Goal: Communication & Community: Answer question/provide support

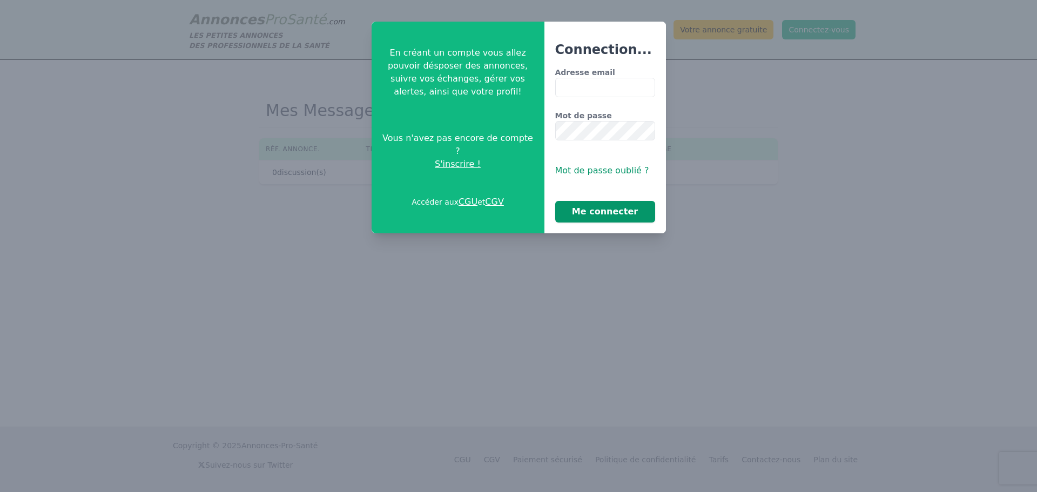
type input "**********"
click at [625, 220] on button "Me connecter" at bounding box center [605, 212] width 100 height 22
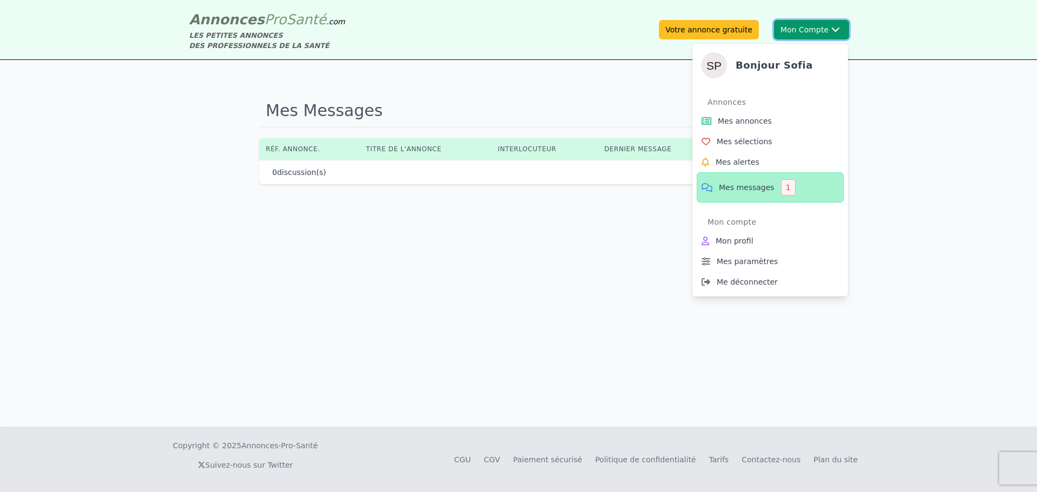
click at [807, 31] on button "Mon Compte Bonjour [PERSON_NAME] Annonces Mes annonces Mes sélections Mes alert…" at bounding box center [811, 29] width 75 height 19
click at [761, 193] on link "Mes messages 1" at bounding box center [770, 187] width 147 height 30
click at [734, 184] on span "Mes messages" at bounding box center [747, 187] width 56 height 11
click at [762, 107] on div "Annonces" at bounding box center [775, 101] width 136 height 17
click at [765, 116] on span "Mes annonces" at bounding box center [745, 121] width 54 height 11
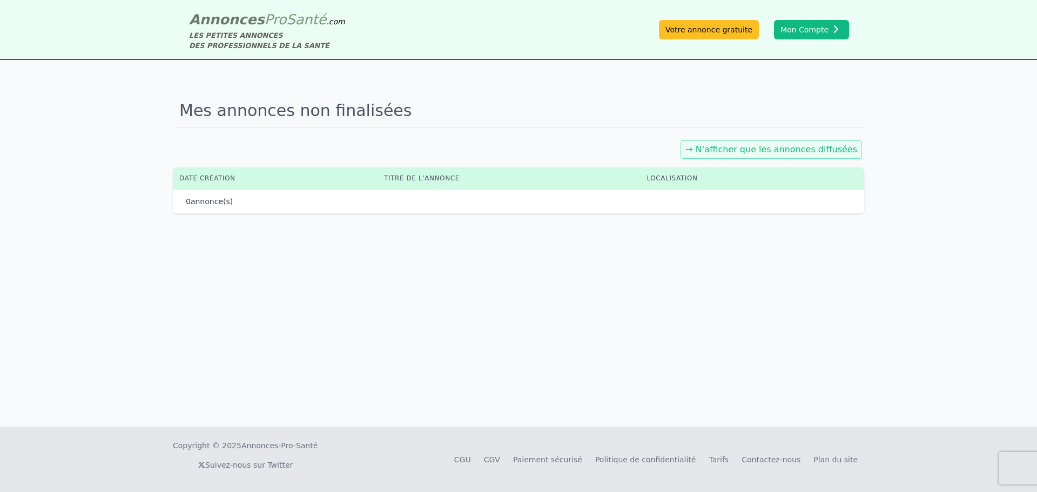
click at [836, 154] on link "→ N'afficher que les annonces diffusées" at bounding box center [771, 149] width 172 height 10
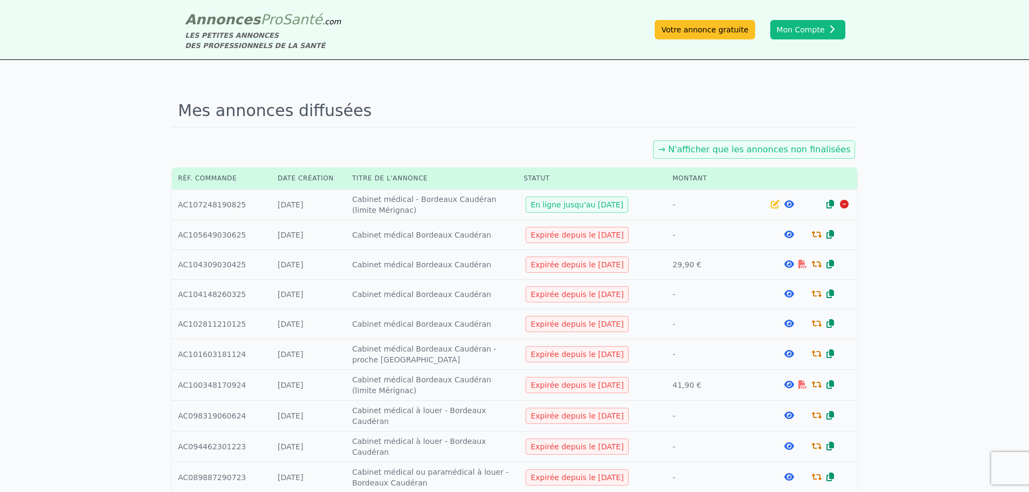
click at [387, 206] on td "Titre : Cabinet médical - Bordeaux Caudéran (limite Mérignac)" at bounding box center [431, 205] width 171 height 31
click at [788, 205] on icon at bounding box center [789, 204] width 10 height 9
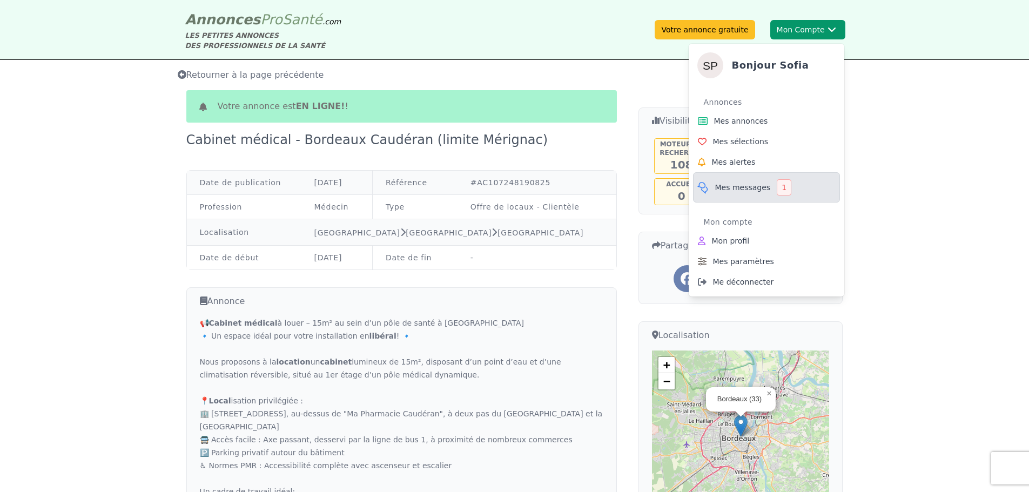
click at [750, 186] on span "Mes messages" at bounding box center [743, 187] width 56 height 11
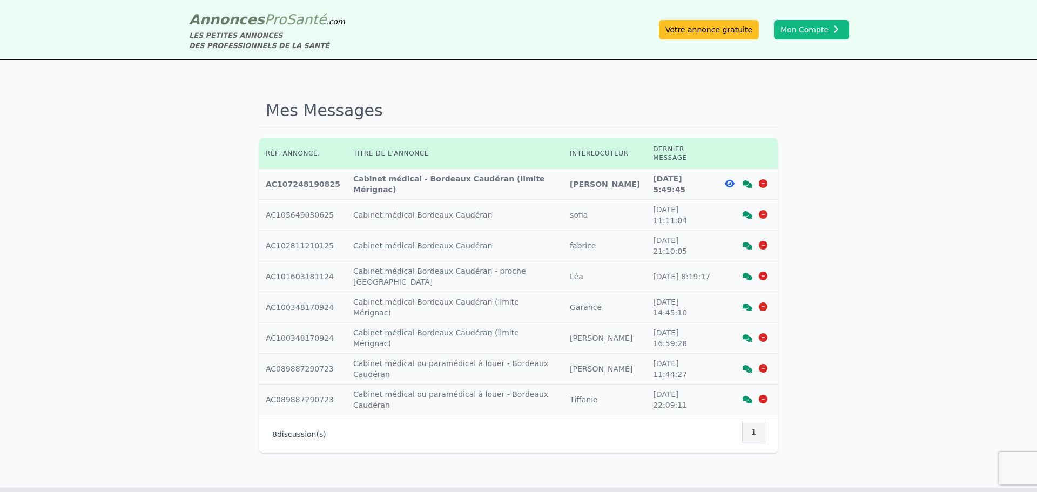
click at [728, 179] on icon at bounding box center [730, 183] width 10 height 9
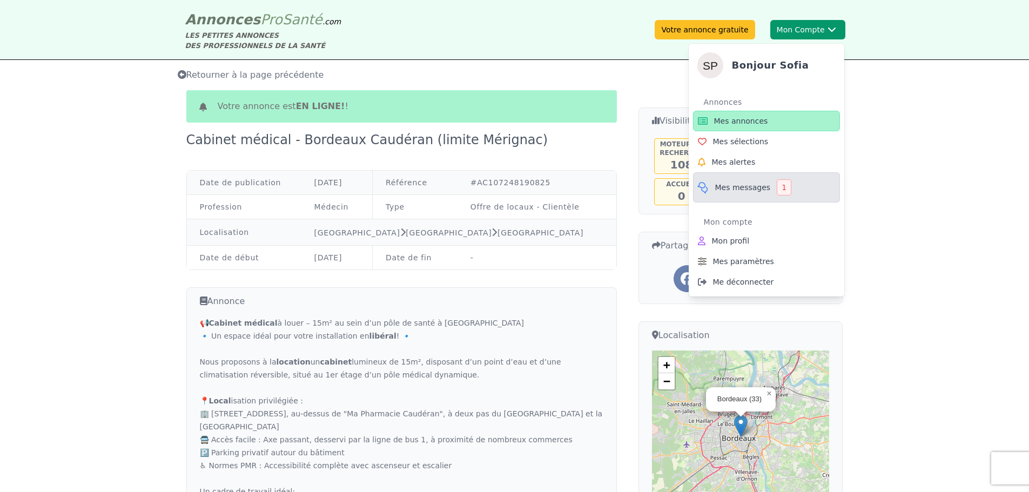
click at [779, 186] on div "1" at bounding box center [783, 187] width 15 height 16
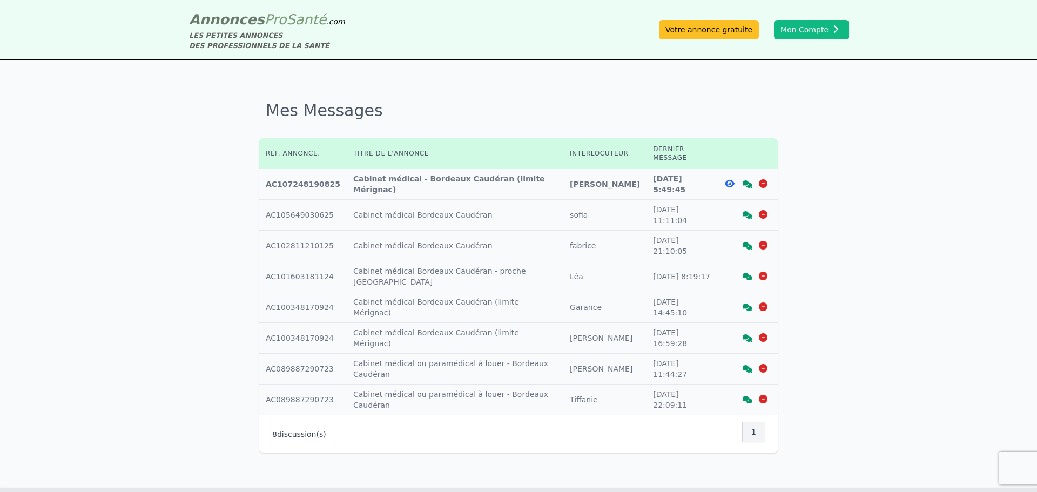
click at [297, 173] on td "Réf. annonce : AC107248190825" at bounding box center [302, 184] width 87 height 31
click at [747, 180] on icon at bounding box center [747, 184] width 10 height 8
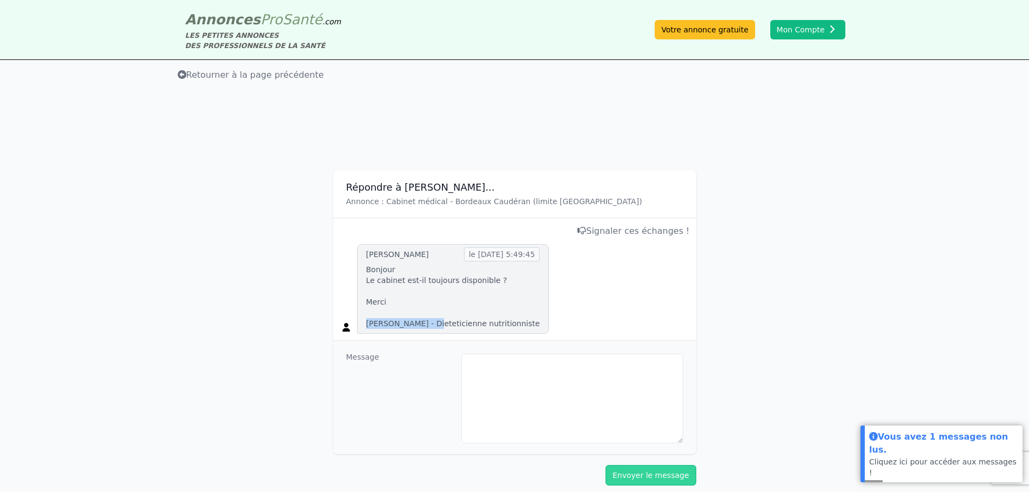
drag, startPoint x: 442, startPoint y: 321, endPoint x: 356, endPoint y: 326, distance: 85.5
click at [357, 326] on div "[PERSON_NAME] le [DATE] 5:49:45 Bonjour Le cabinet est-il toujours disponible ?…" at bounding box center [453, 289] width 192 height 90
copy p "[PERSON_NAME]"
